Goal: Task Accomplishment & Management: Complete application form

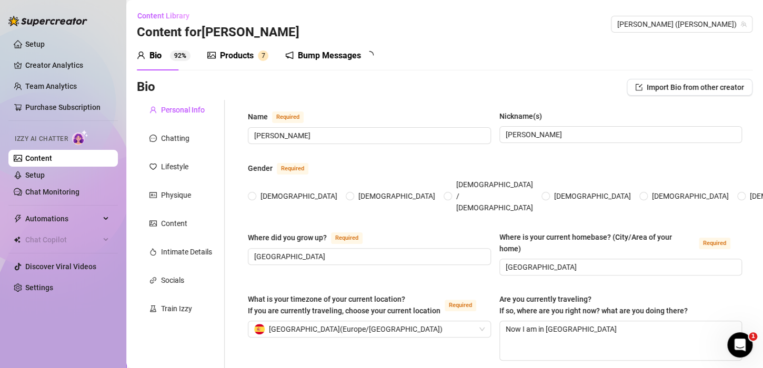
radio input "true"
type input "[DATE]"
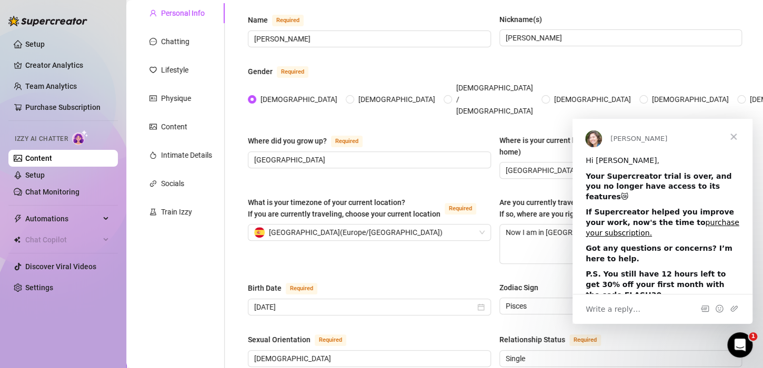
scroll to position [105, 0]
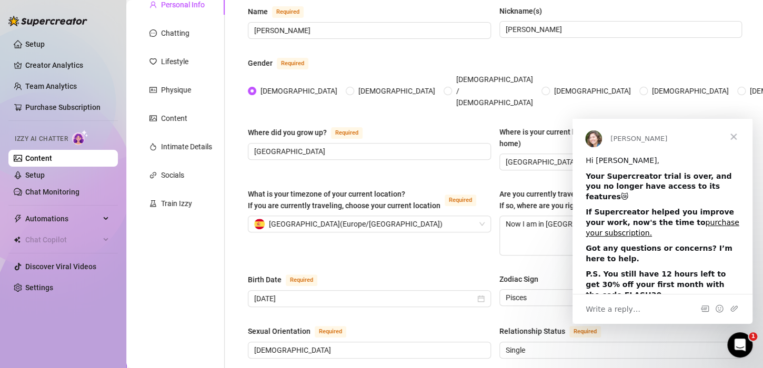
click at [736, 137] on span "Close" at bounding box center [733, 137] width 38 height 38
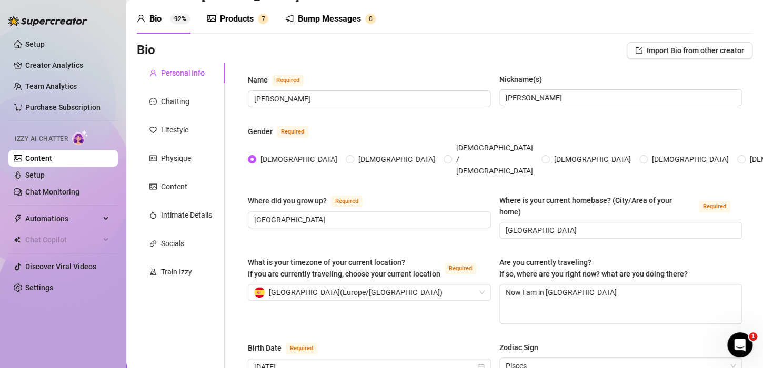
scroll to position [0, 0]
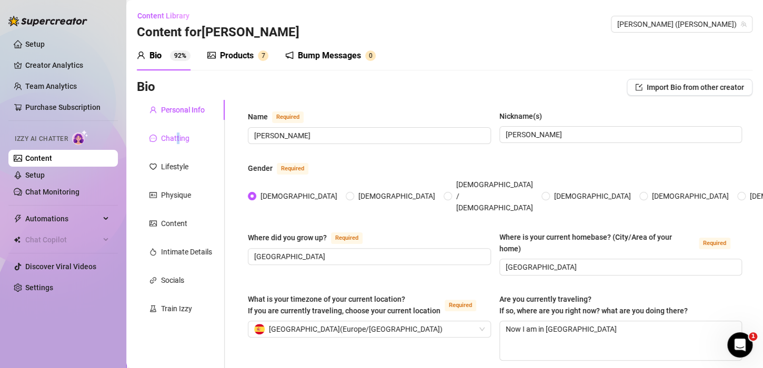
drag, startPoint x: 176, startPoint y: 137, endPoint x: 176, endPoint y: 144, distance: 7.4
click at [176, 137] on div "Chatting" at bounding box center [175, 139] width 28 height 12
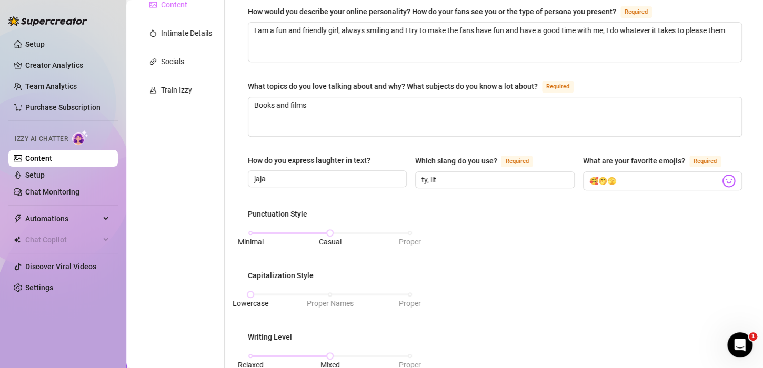
scroll to position [53, 0]
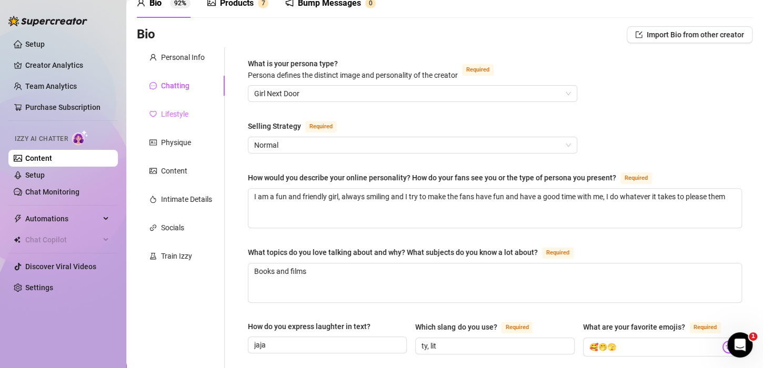
click at [189, 122] on div "Lifestyle" at bounding box center [181, 114] width 88 height 20
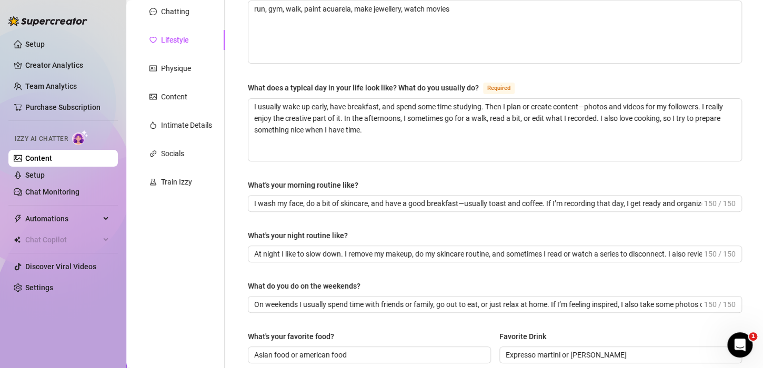
scroll to position [5, 0]
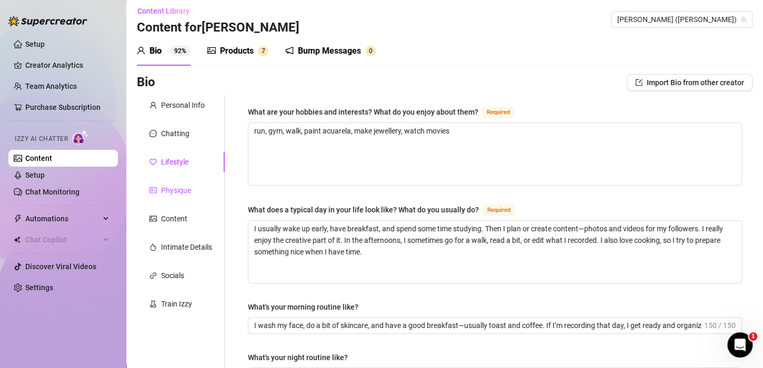
click at [178, 190] on div "Physique" at bounding box center [176, 191] width 30 height 12
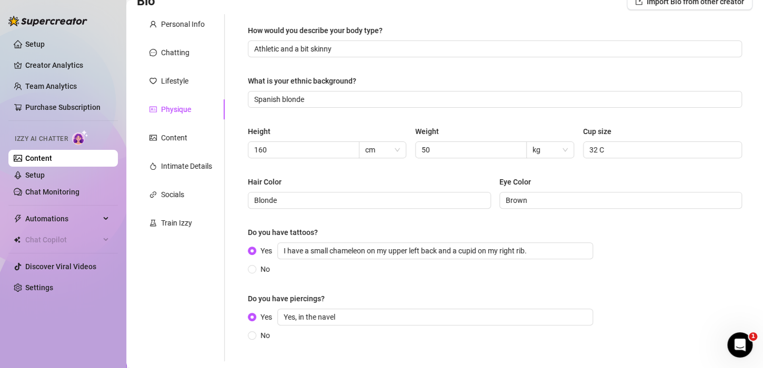
scroll to position [110, 0]
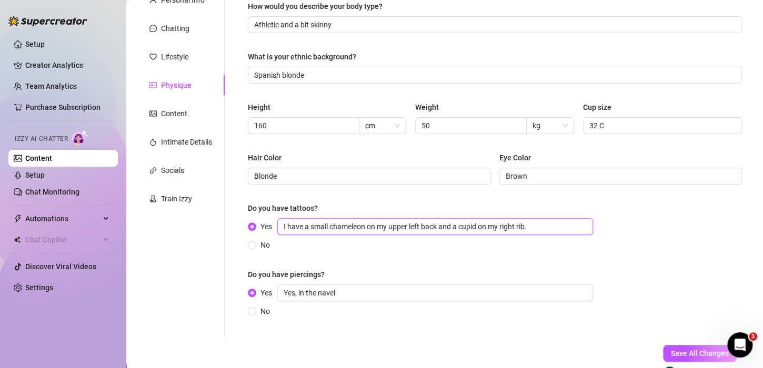
click at [535, 224] on input "I have a small chameleon on my upper left back and a cupid on my right rib." at bounding box center [435, 226] width 316 height 17
drag, startPoint x: 540, startPoint y: 224, endPoint x: 219, endPoint y: 222, distance: 320.8
click at [219, 222] on div "Personal Info Chatting Lifestyle Physique Content Intimate Details Socials Trai…" at bounding box center [444, 163] width 615 height 347
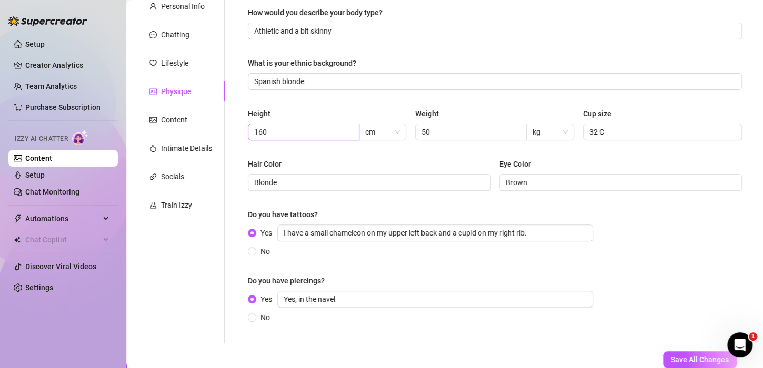
scroll to position [105, 0]
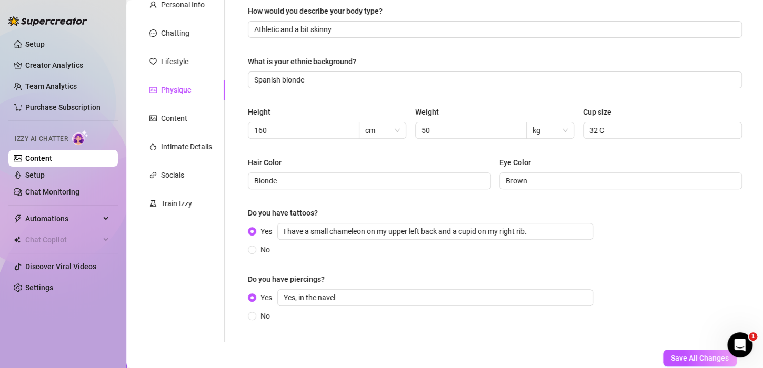
click at [504, 265] on div "How would you describe your body type? Athletic and a bit skinny What is your e…" at bounding box center [495, 168] width 494 height 326
click at [397, 259] on div "How would you describe your body type? Athletic and a bit skinny What is your e…" at bounding box center [495, 168] width 494 height 326
click at [346, 340] on div "How would you describe your body type? Athletic and a bit skinny What is your e…" at bounding box center [494, 168] width 515 height 347
click at [179, 147] on div "Intimate Details" at bounding box center [186, 147] width 51 height 12
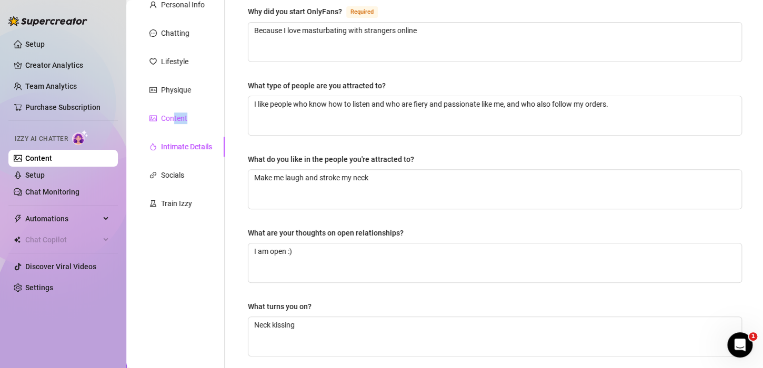
click at [172, 125] on div "Content" at bounding box center [181, 118] width 88 height 20
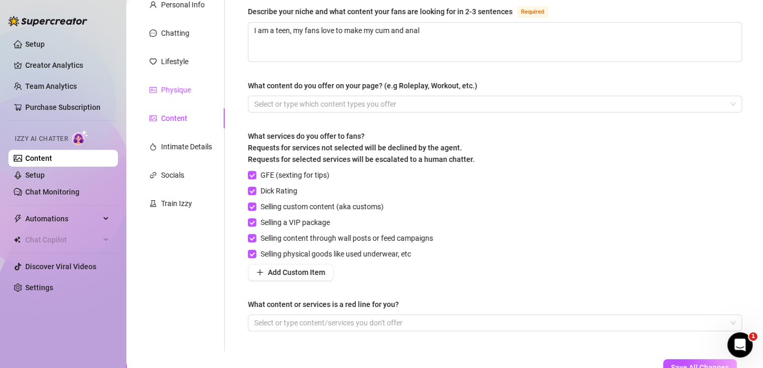
click at [169, 88] on div "Physique" at bounding box center [176, 90] width 30 height 12
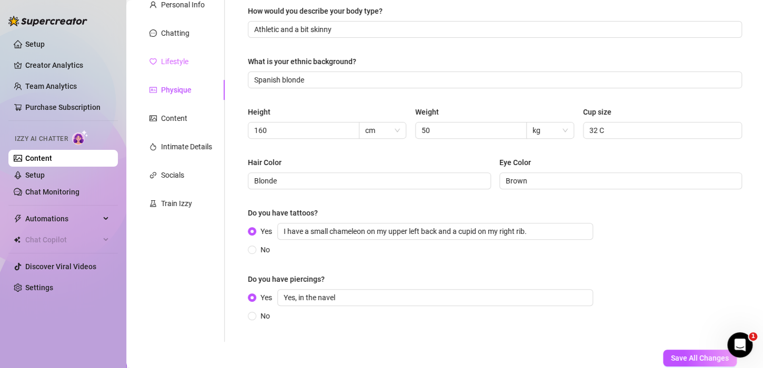
click at [174, 55] on div "Lifestyle" at bounding box center [181, 62] width 88 height 20
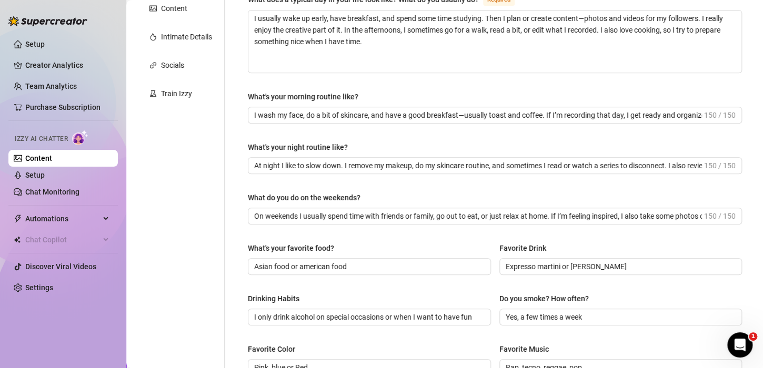
scroll to position [0, 0]
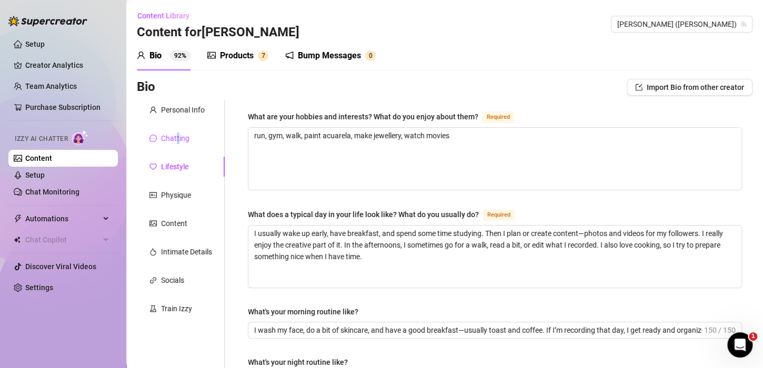
click at [175, 138] on div "Chatting" at bounding box center [175, 139] width 28 height 12
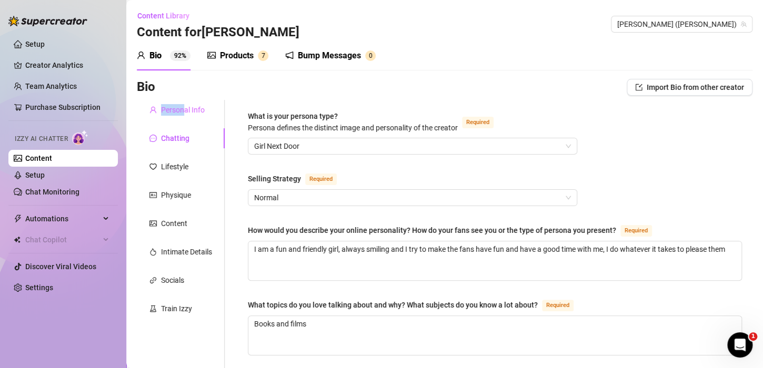
click at [182, 104] on div "Personal Info" at bounding box center [181, 110] width 88 height 20
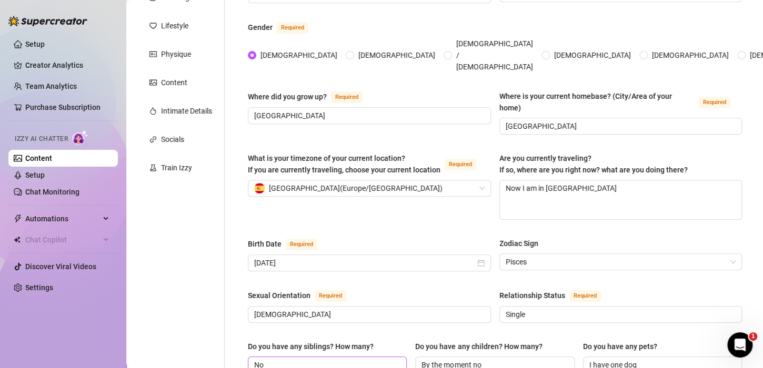
scroll to position [263, 0]
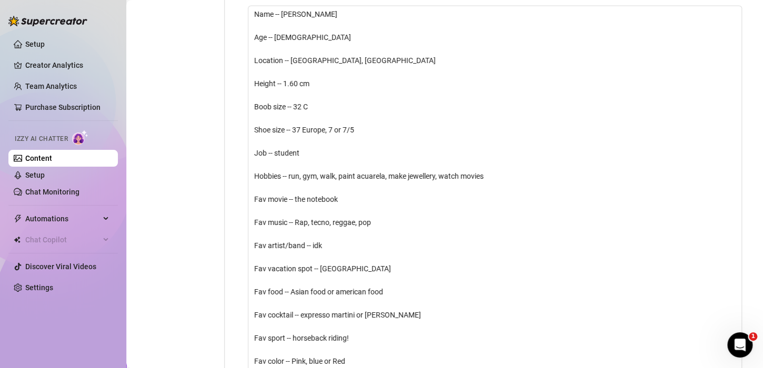
scroll to position [1210, 0]
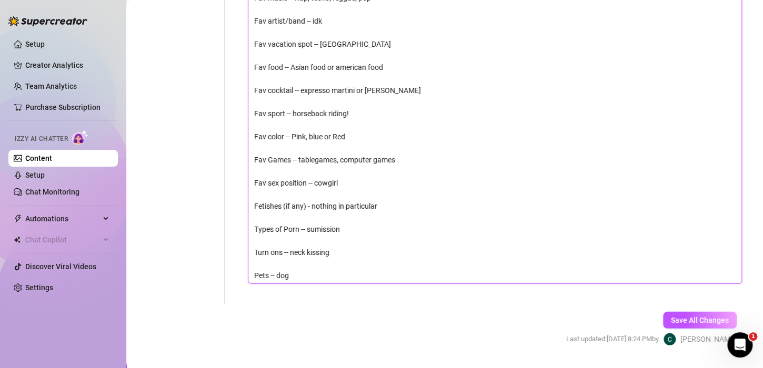
drag, startPoint x: 290, startPoint y: 44, endPoint x: 384, endPoint y: 47, distance: 94.2
click at [384, 47] on textarea "Name -- [PERSON_NAME] Age -- [DEMOGRAPHIC_DATA] Location -- [GEOGRAPHIC_DATA], …" at bounding box center [494, 33] width 493 height 502
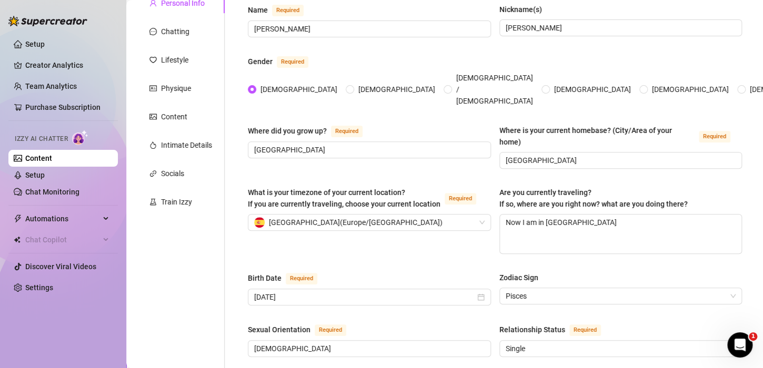
scroll to position [368, 0]
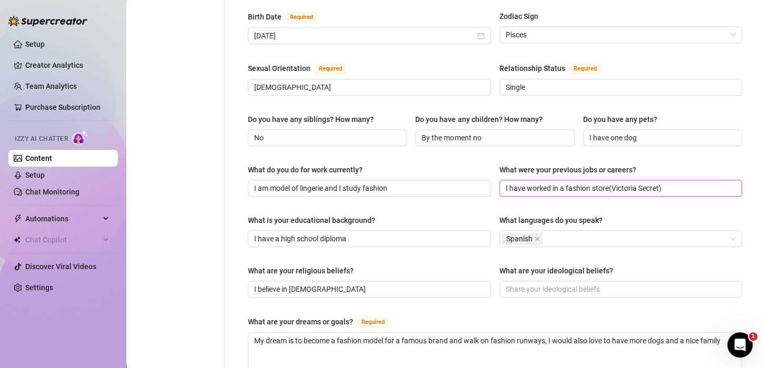
drag, startPoint x: 652, startPoint y: 165, endPoint x: 242, endPoint y: 92, distance: 416.1
click at [462, 215] on div "What is your educational background?" at bounding box center [369, 223] width 243 height 16
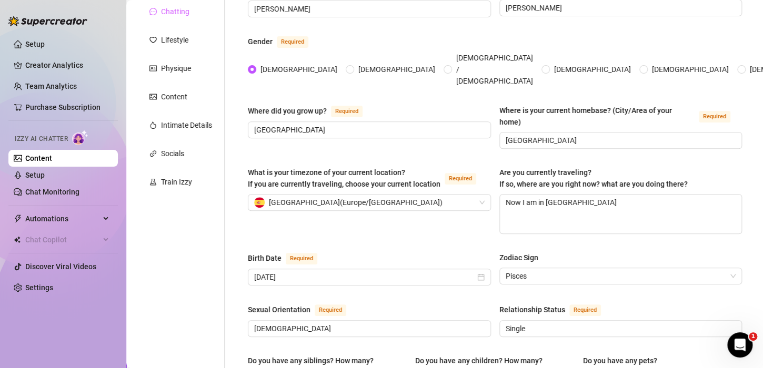
scroll to position [0, 0]
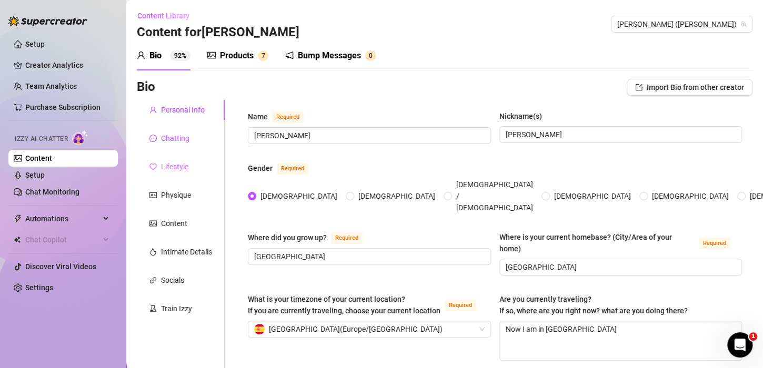
drag, startPoint x: 179, startPoint y: 144, endPoint x: 182, endPoint y: 158, distance: 15.1
click at [178, 144] on div "Chatting" at bounding box center [181, 138] width 88 height 20
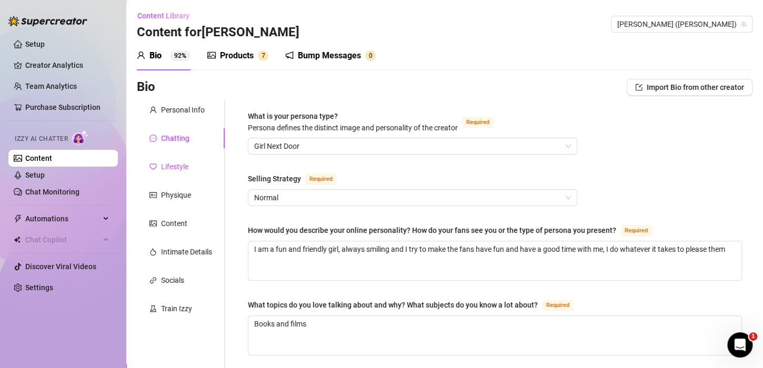
click at [164, 165] on div "Lifestyle" at bounding box center [174, 167] width 27 height 12
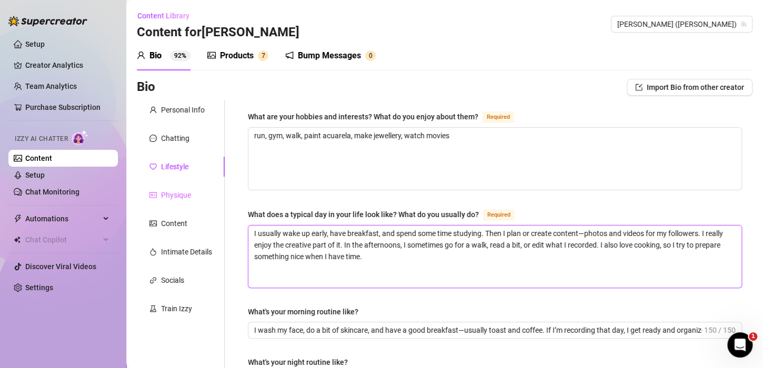
drag, startPoint x: 388, startPoint y: 260, endPoint x: 179, endPoint y: 198, distance: 217.2
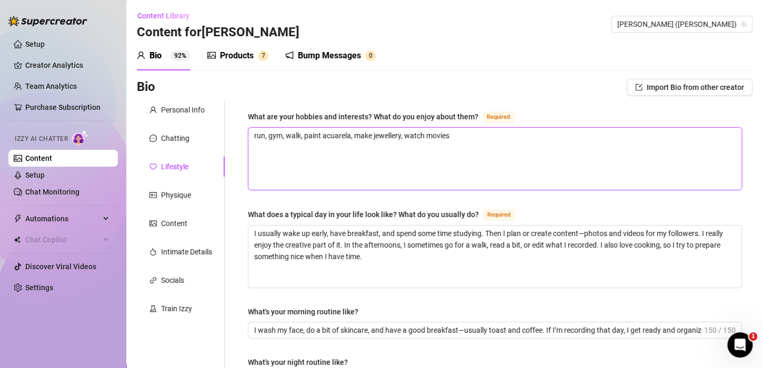
drag, startPoint x: 457, startPoint y: 136, endPoint x: -37, endPoint y: 144, distance: 493.9
click at [0, 144] on html "Setup Creator Analytics Team Analytics Purchase Subscription Izzy AI Chatter Co…" at bounding box center [381, 184] width 763 height 368
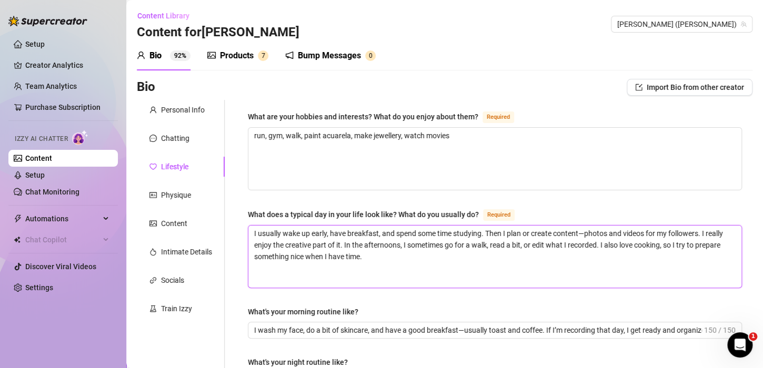
click at [453, 226] on textarea "I usually wake up early, have breakfast, and spend some time studying. Then I p…" at bounding box center [494, 257] width 493 height 62
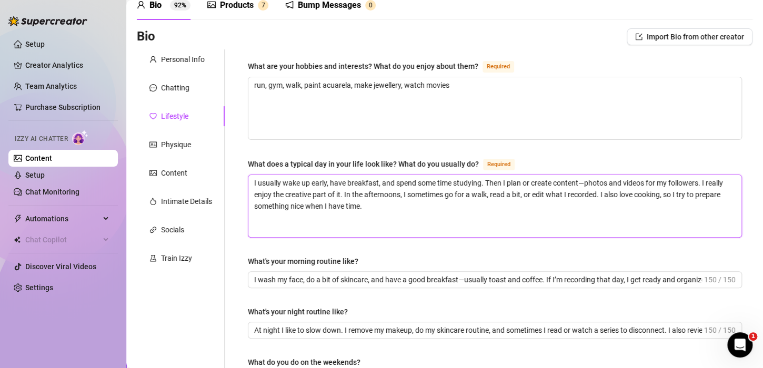
scroll to position [53, 0]
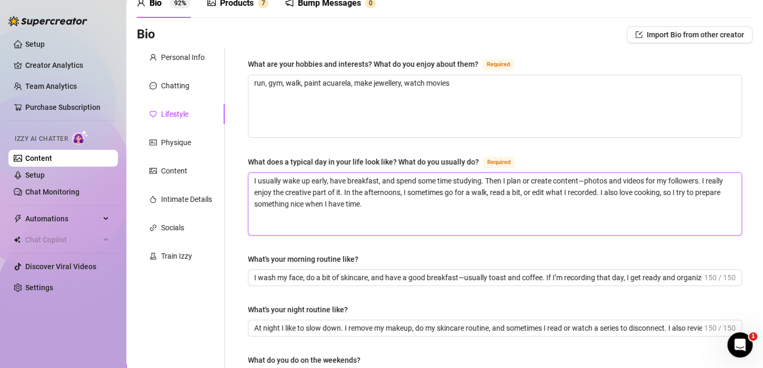
click at [389, 218] on textarea "I usually wake up early, have breakfast, and spend some time studying. Then I p…" at bounding box center [494, 204] width 493 height 62
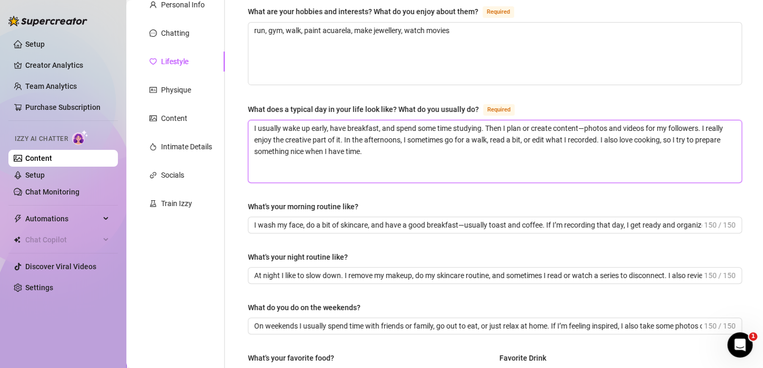
click at [286, 129] on textarea "I usually wake up early, have breakfast, and spend some time studying. Then I p…" at bounding box center [494, 151] width 493 height 62
click at [246, 106] on div "What are your hobbies and interests? What do you enjoy about them? Required run…" at bounding box center [494, 349] width 515 height 709
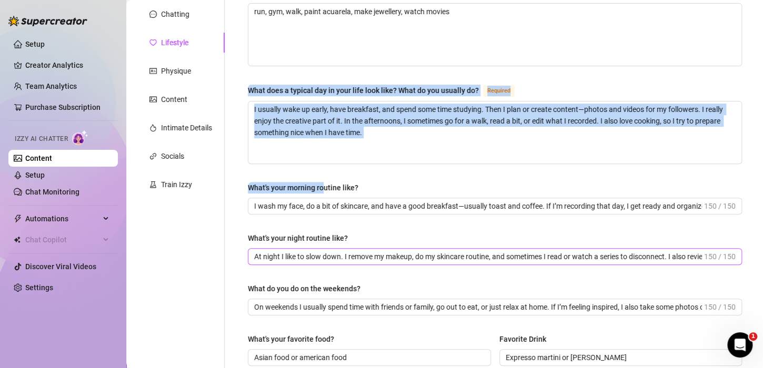
scroll to position [210, 0]
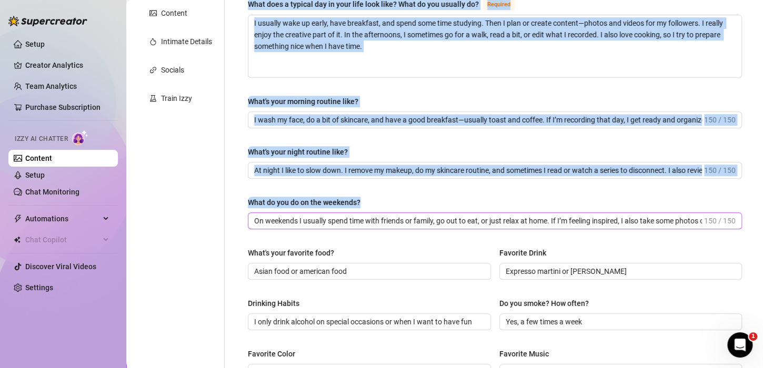
drag, startPoint x: 248, startPoint y: 104, endPoint x: 690, endPoint y: 211, distance: 455.2
click at [690, 211] on div "What are your hobbies and interests? What do you enjoy about them? Required run…" at bounding box center [495, 244] width 494 height 688
click at [673, 205] on div "What do you do on the weekends?" at bounding box center [495, 205] width 494 height 16
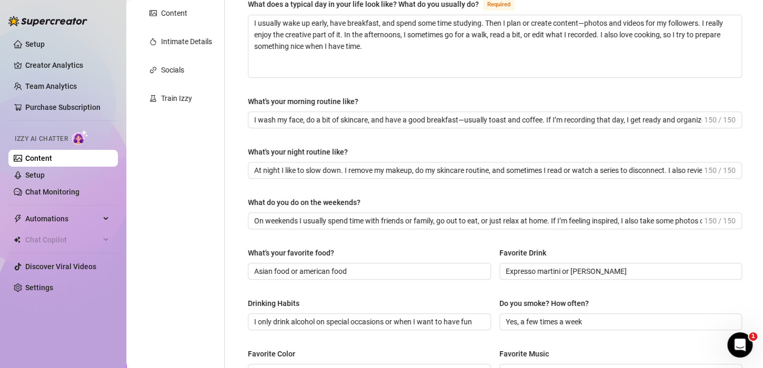
scroll to position [0, 0]
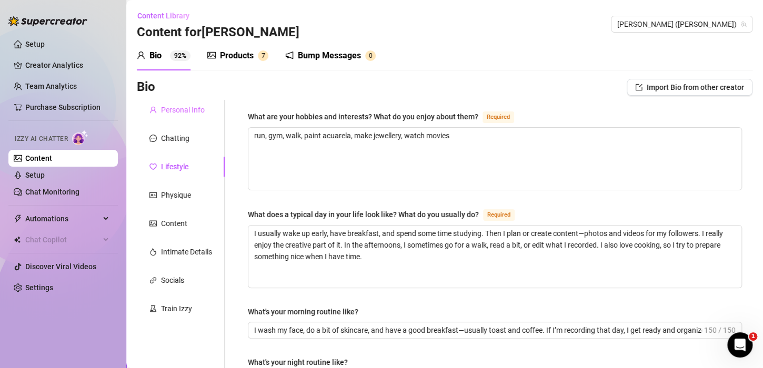
click at [191, 119] on div "Personal Info" at bounding box center [181, 110] width 88 height 20
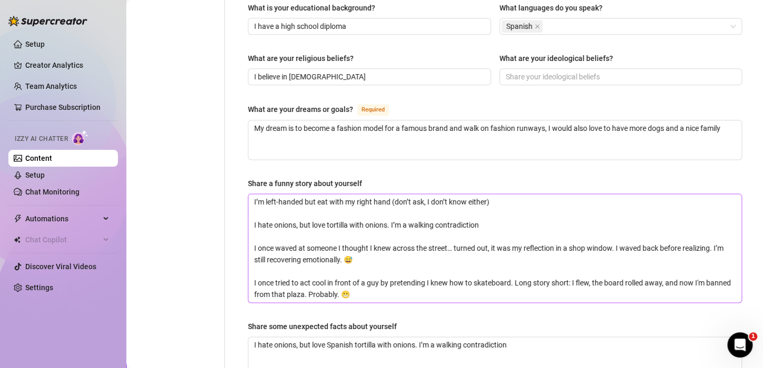
scroll to position [578, 0]
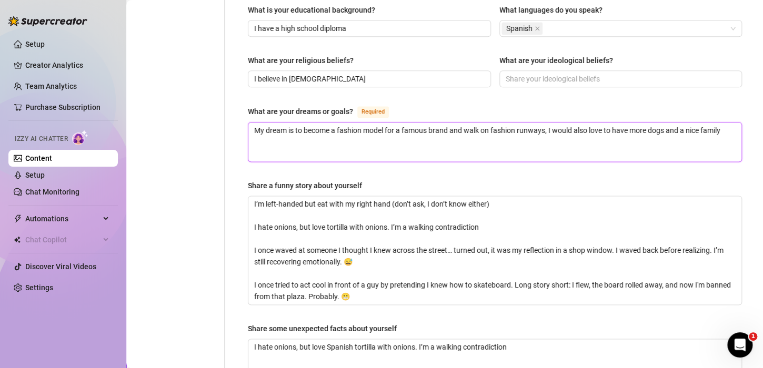
click at [596, 123] on textarea "My dream is to become a fashion model for a famous brand and walk on fashion ru…" at bounding box center [494, 142] width 493 height 39
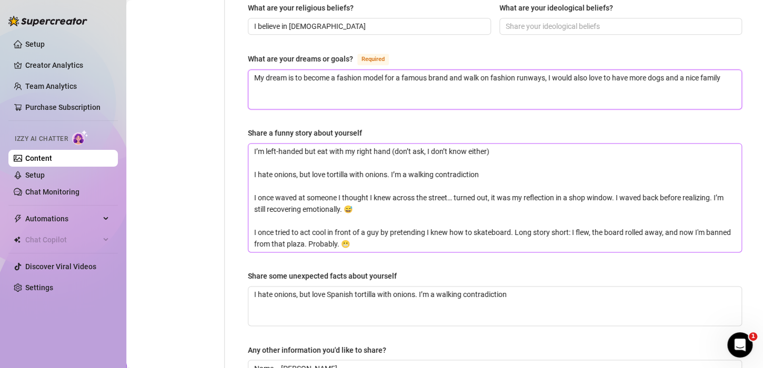
scroll to position [631, 0]
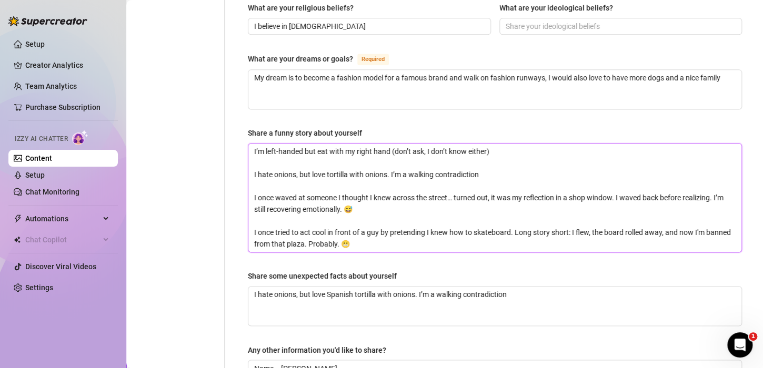
click at [286, 208] on textarea "I’m left-handed but eat with my right hand (don’t ask, I don’t know either) I h…" at bounding box center [494, 198] width 493 height 108
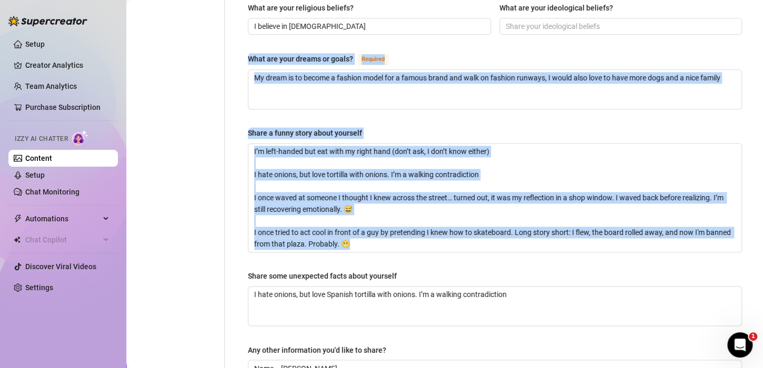
drag, startPoint x: 262, startPoint y: 43, endPoint x: 373, endPoint y: 235, distance: 221.5
click at [373, 235] on div "Name Required [PERSON_NAME](s) [PERSON_NAME] Gender Required [DEMOGRAPHIC_DATA]…" at bounding box center [495, 175] width 494 height 1393
copy div "What are your dreams or goals? Required My dream is to become a fashion model f…"
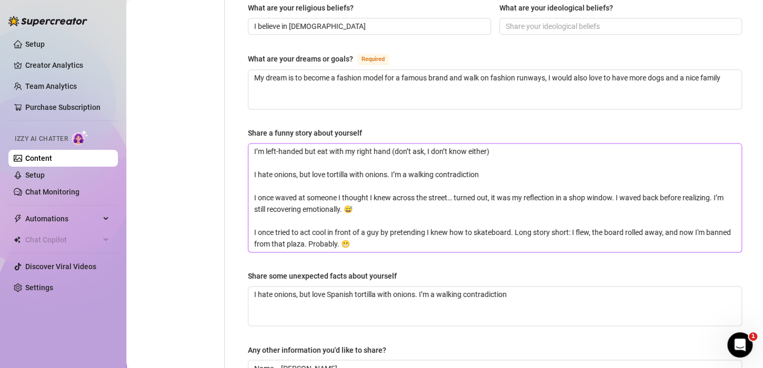
drag, startPoint x: 287, startPoint y: 233, endPoint x: 282, endPoint y: 230, distance: 5.4
click at [286, 234] on div "Name Required [PERSON_NAME](s) [PERSON_NAME] Gender Required [DEMOGRAPHIC_DATA]…" at bounding box center [495, 175] width 494 height 1393
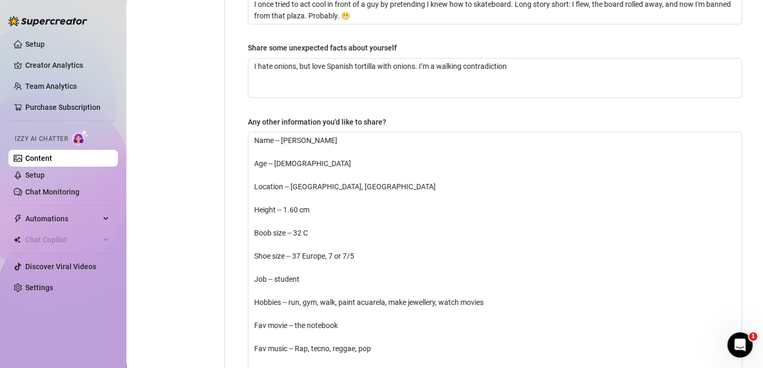
scroll to position [841, 0]
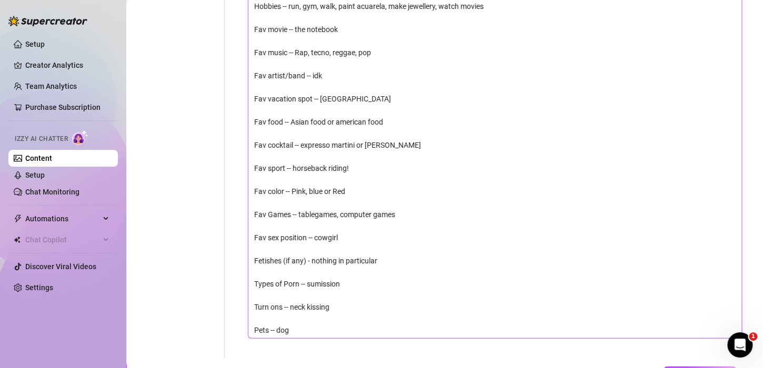
scroll to position [1210, 0]
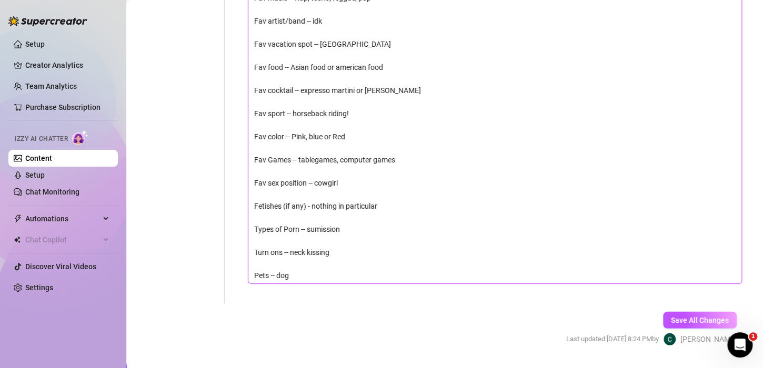
drag, startPoint x: 252, startPoint y: 136, endPoint x: 331, endPoint y: 249, distance: 138.6
click at [331, 249] on textarea "Name -- [PERSON_NAME] Age -- [DEMOGRAPHIC_DATA] Location -- [GEOGRAPHIC_DATA], …" at bounding box center [494, 33] width 493 height 502
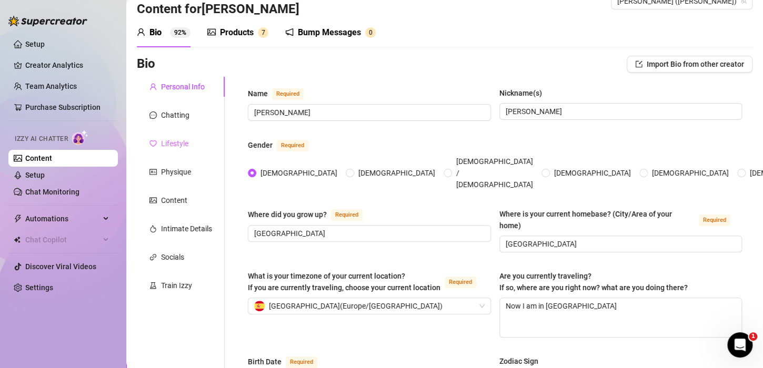
scroll to position [0, 0]
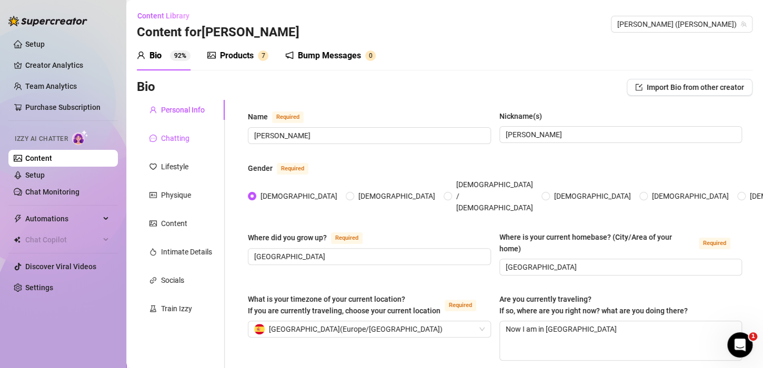
click at [181, 140] on div "Chatting" at bounding box center [175, 139] width 28 height 12
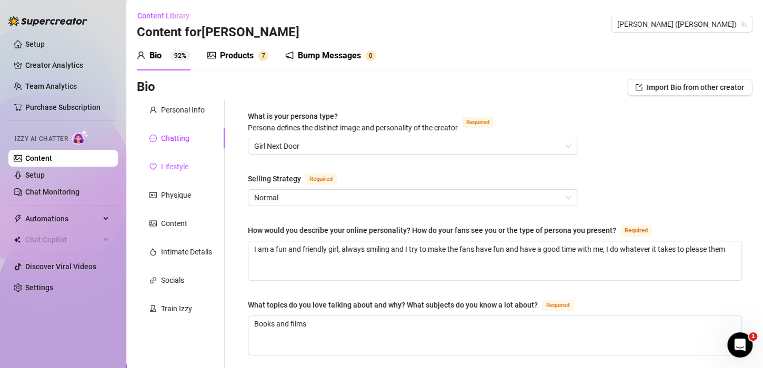
click at [177, 167] on div "Lifestyle" at bounding box center [174, 167] width 27 height 12
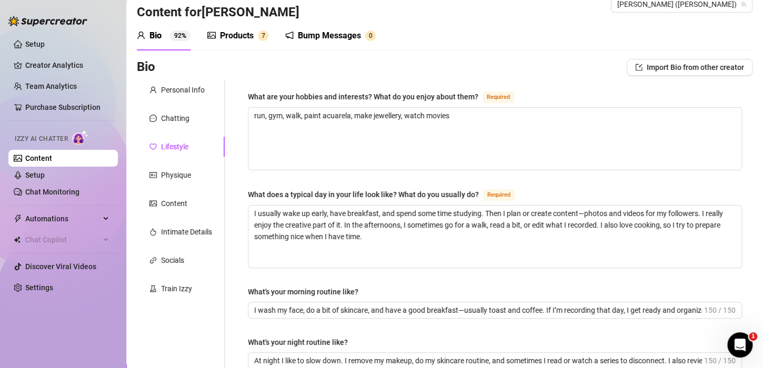
scroll to position [105, 0]
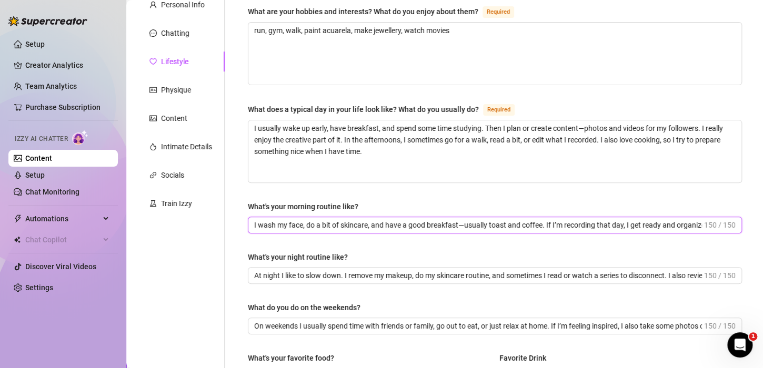
click at [334, 222] on input "I wash my face, do a bit of skincare, and have a good breakfast—usually toast a…" at bounding box center [478, 225] width 448 height 12
click at [336, 263] on div "What's your night routine like?" at bounding box center [495, 259] width 494 height 16
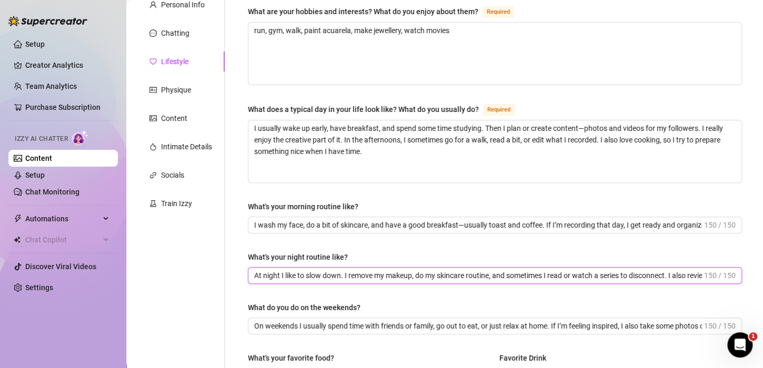
click at [338, 270] on input "At night I like to slow down. I remove my makeup, do my skincare routine, and s…" at bounding box center [478, 276] width 448 height 12
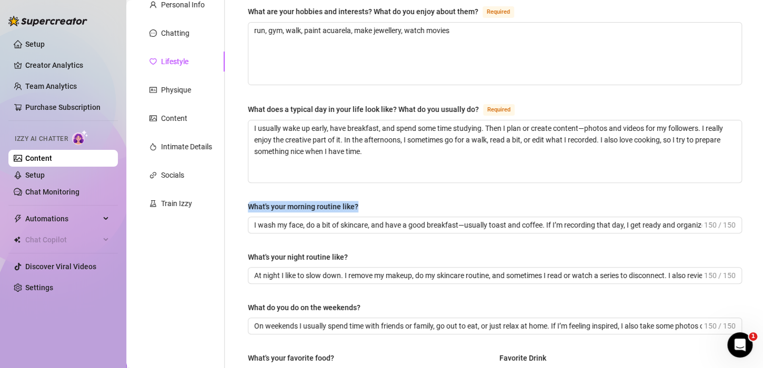
drag, startPoint x: 246, startPoint y: 207, endPoint x: 368, endPoint y: 199, distance: 122.3
click at [368, 199] on div "What are your hobbies and interests? What do you enjoy about them? Required run…" at bounding box center [494, 349] width 515 height 709
copy div "What's your morning routine like?"
drag, startPoint x: 244, startPoint y: 252, endPoint x: 356, endPoint y: 251, distance: 111.5
click at [356, 251] on div "What are your hobbies and interests? What do you enjoy about them? Required run…" at bounding box center [494, 349] width 515 height 709
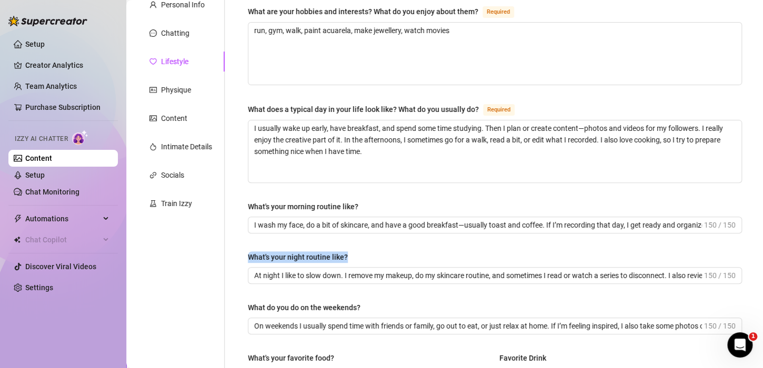
copy div "What's your night routine like?"
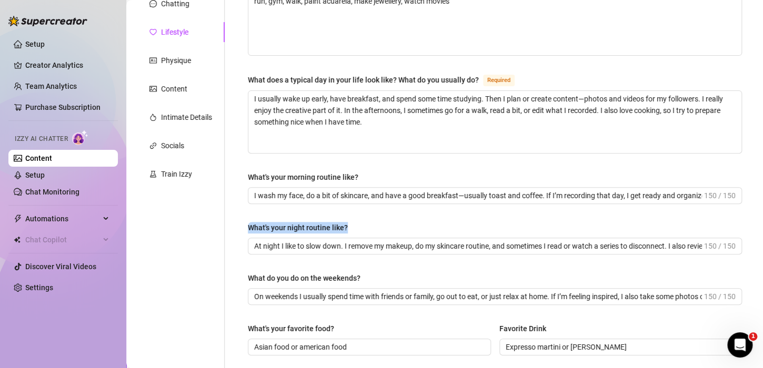
scroll to position [210, 0]
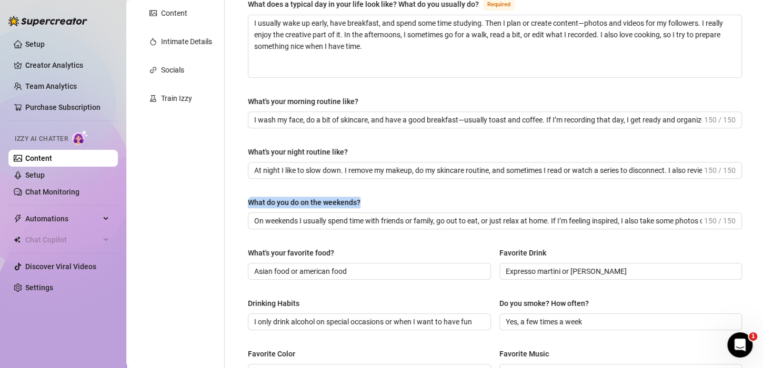
drag, startPoint x: 247, startPoint y: 202, endPoint x: 368, endPoint y: 206, distance: 121.5
click at [368, 206] on div "What are your hobbies and interests? What do you enjoy about them? Required run…" at bounding box center [494, 244] width 515 height 709
copy div "What do you do on the weekends?"
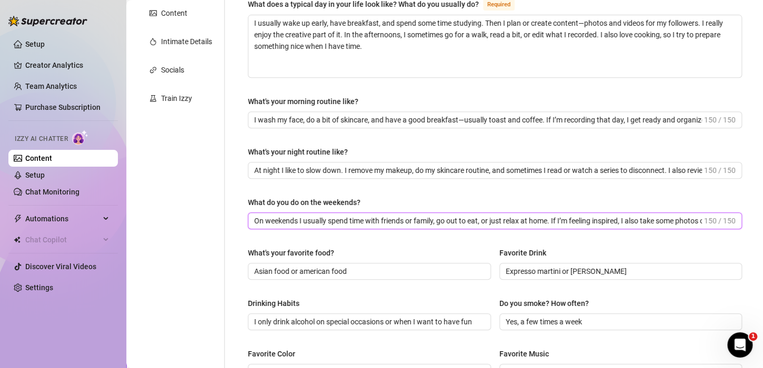
click at [255, 220] on input "On weekends I usually spend time with friends or family, go out to eat, or just…" at bounding box center [478, 221] width 448 height 12
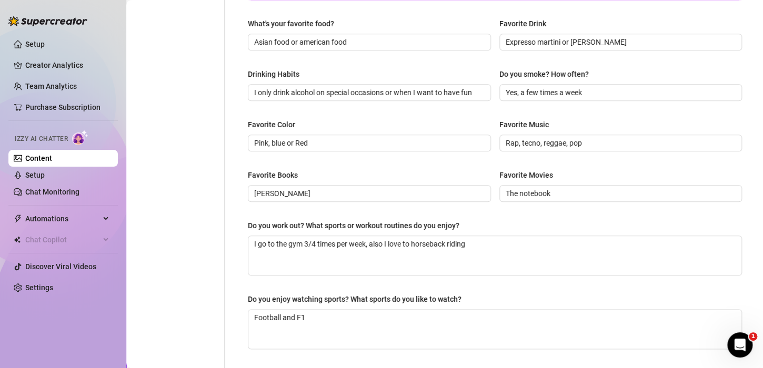
scroll to position [473, 0]
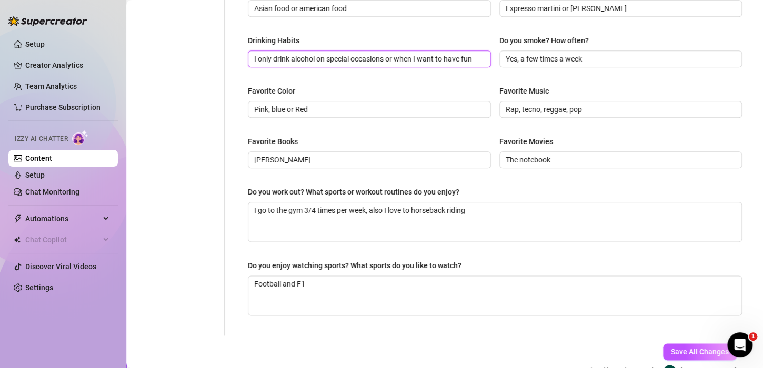
click at [257, 56] on input "I only drink alcohol on special occasions or when I want to have fun" at bounding box center [368, 59] width 228 height 12
click at [272, 85] on div "Favorite Color" at bounding box center [271, 91] width 47 height 12
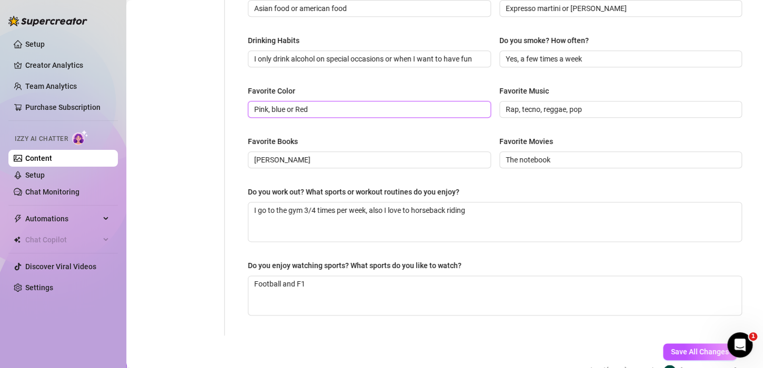
click at [272, 104] on input "Pink, blue or Red" at bounding box center [368, 110] width 228 height 12
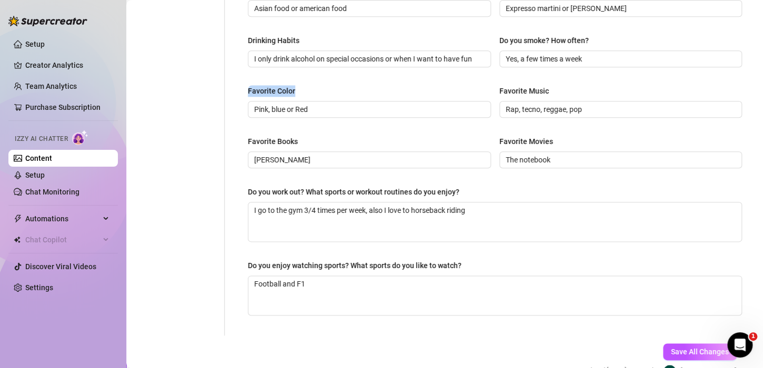
drag, startPoint x: 243, startPoint y: 89, endPoint x: 296, endPoint y: 87, distance: 52.6
copy div "Favorite Color"
drag, startPoint x: 249, startPoint y: 103, endPoint x: 272, endPoint y: 100, distance: 22.8
click at [303, 105] on span "Pink, blue or Red" at bounding box center [369, 109] width 243 height 17
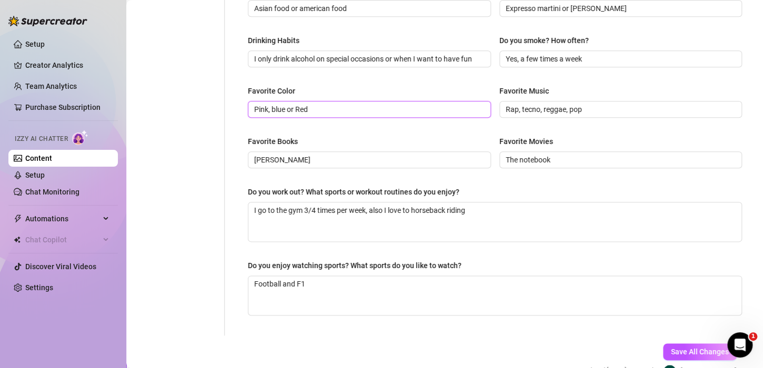
drag, startPoint x: 258, startPoint y: 108, endPoint x: 321, endPoint y: 109, distance: 63.1
click at [321, 109] on input "Pink, blue or Red" at bounding box center [368, 110] width 228 height 12
click at [499, 90] on div "Favorite Music" at bounding box center [523, 91] width 49 height 12
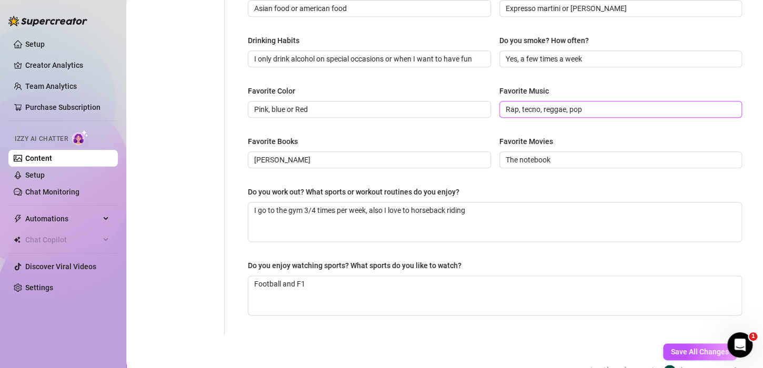
click at [505, 104] on input "Rap, tecno, reggae, pop" at bounding box center [619, 110] width 228 height 12
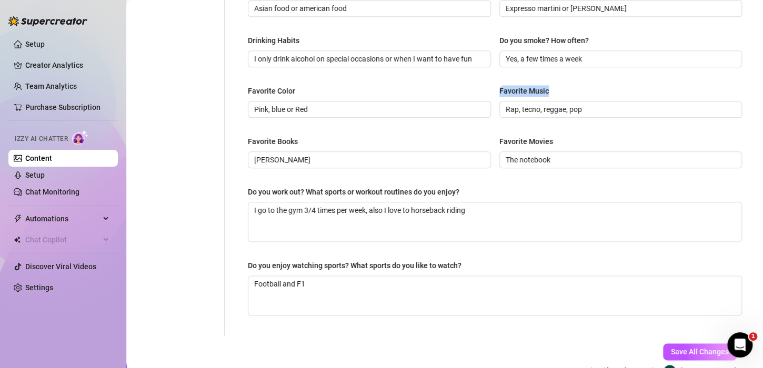
drag, startPoint x: 494, startPoint y: 89, endPoint x: 545, endPoint y: 92, distance: 51.1
click at [545, 92] on label "Favorite Music" at bounding box center [527, 91] width 57 height 12
copy div "Favorite Music"
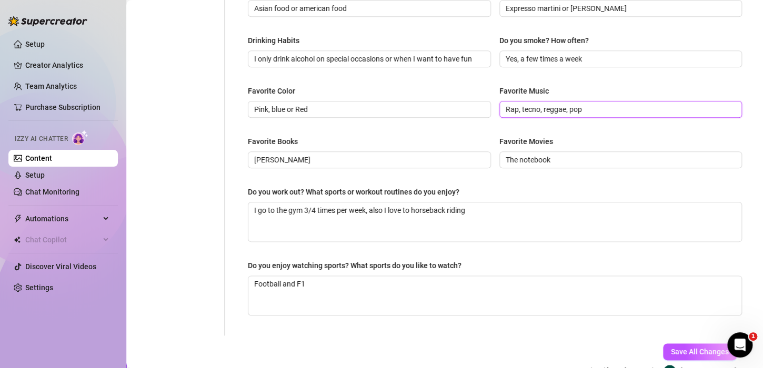
click at [546, 104] on input "Rap, tecno, reggae, pop" at bounding box center [619, 110] width 228 height 12
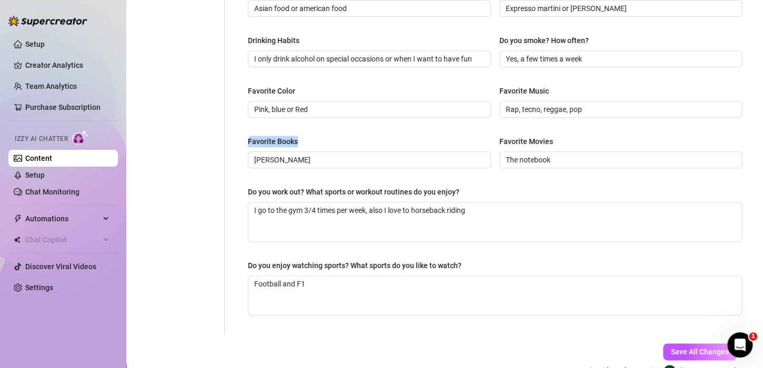
drag, startPoint x: 248, startPoint y: 138, endPoint x: 319, endPoint y: 133, distance: 71.7
copy div "Favorite Books"
click at [255, 159] on input "[PERSON_NAME]" at bounding box center [368, 160] width 228 height 12
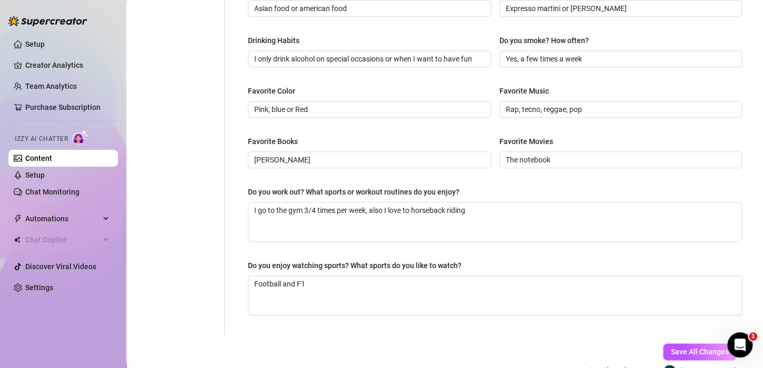
click at [563, 146] on div "Favorite Movies" at bounding box center [620, 144] width 243 height 16
drag, startPoint x: 494, startPoint y: 137, endPoint x: 559, endPoint y: 135, distance: 65.2
click at [559, 136] on div "Favorite Books [PERSON_NAME] Favorite Movies The notebook" at bounding box center [495, 157] width 494 height 42
copy div "Favorite Movies"
click at [534, 161] on input "The notebook" at bounding box center [619, 160] width 228 height 12
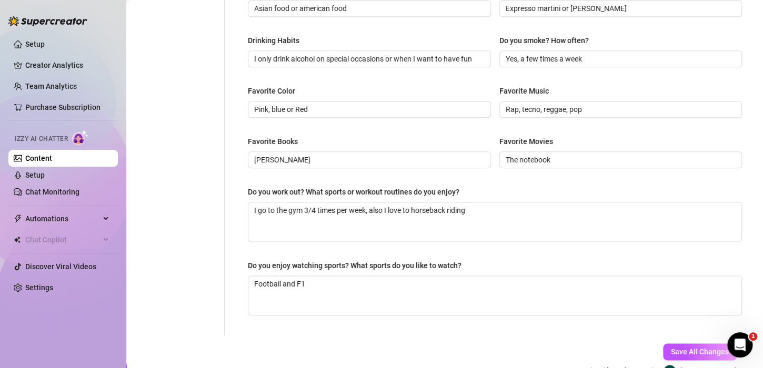
click at [509, 190] on div "Do you work out? What sports or workout routines do you enjoy?" at bounding box center [495, 194] width 494 height 16
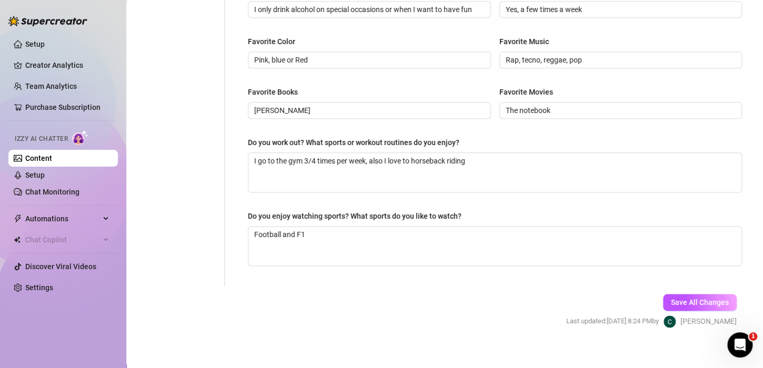
scroll to position [531, 0]
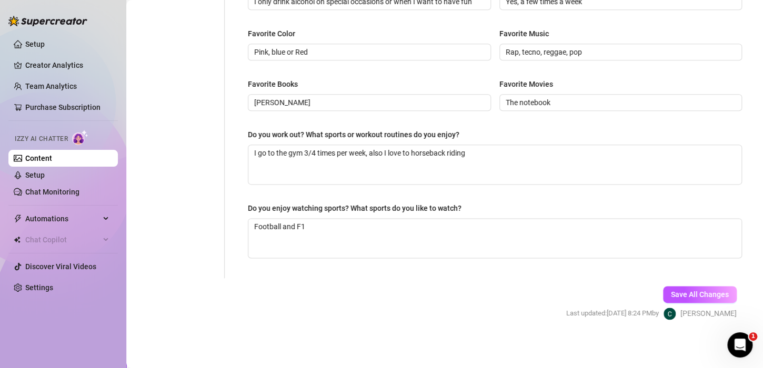
drag, startPoint x: 255, startPoint y: 206, endPoint x: 315, endPoint y: 211, distance: 60.7
click at [315, 211] on div "Do you enjoy watching sports? What sports do you like to watch?" at bounding box center [355, 208] width 214 height 12
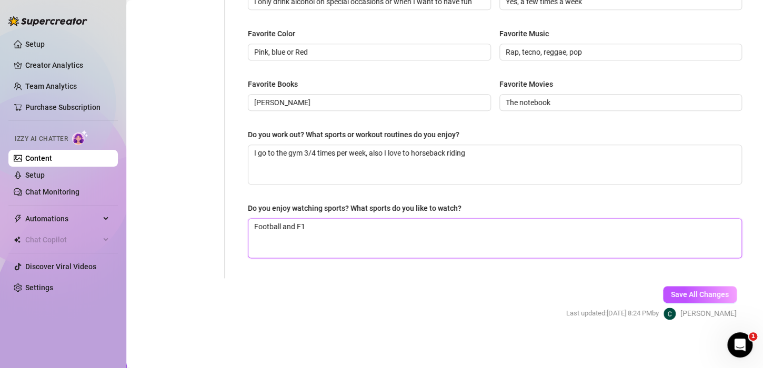
click at [315, 219] on textarea "Football and F1" at bounding box center [494, 238] width 493 height 39
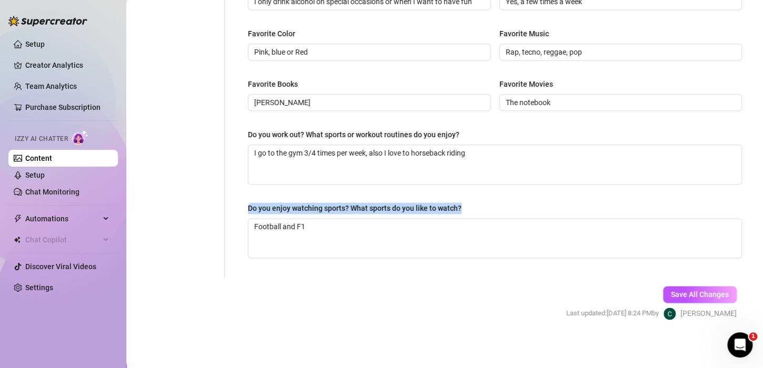
drag, startPoint x: 249, startPoint y: 204, endPoint x: 479, endPoint y: 209, distance: 229.9
click at [479, 209] on div "Do you enjoy watching sports? What sports do you like to watch?" at bounding box center [495, 210] width 494 height 16
